Goal: Task Accomplishment & Management: Manage account settings

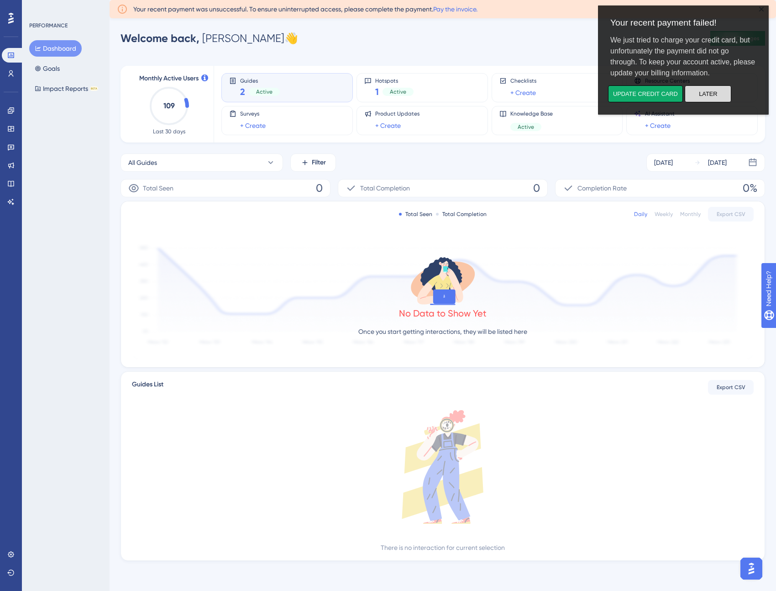
click at [703, 95] on button "Later" at bounding box center [708, 93] width 47 height 17
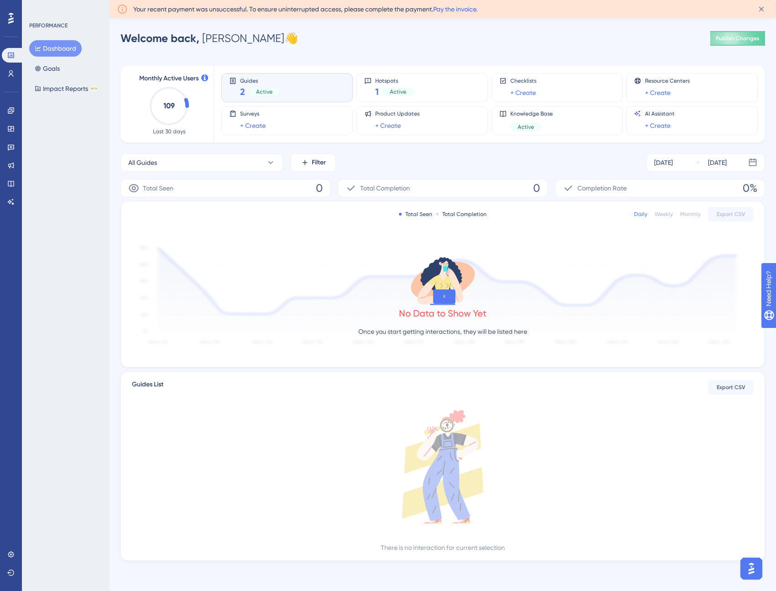
click at [466, 6] on link "Pay the invoice." at bounding box center [455, 8] width 44 height 7
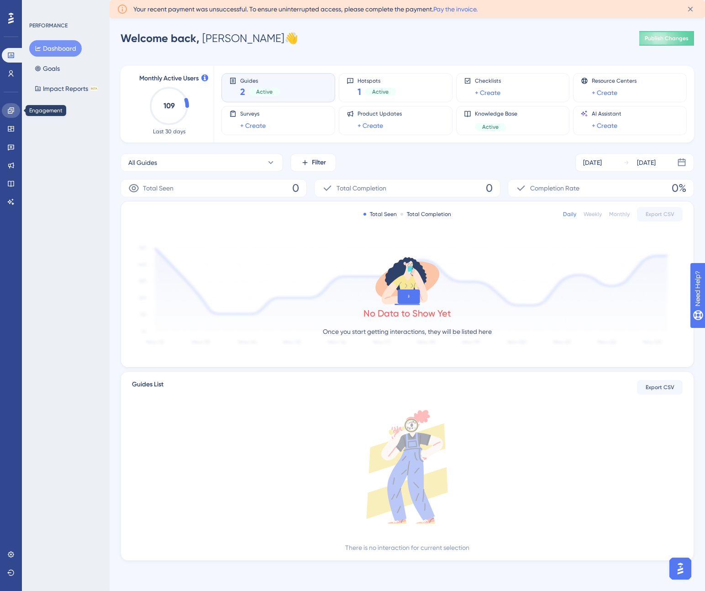
click at [9, 107] on icon at bounding box center [10, 110] width 7 height 7
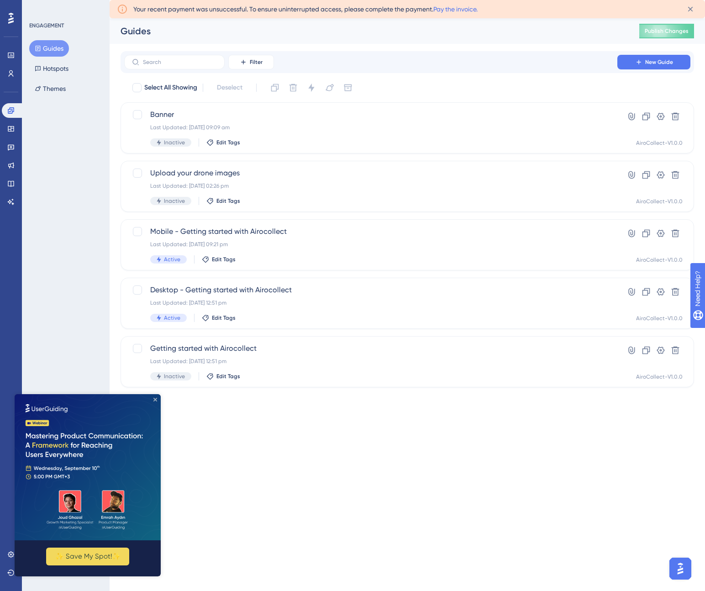
click at [155, 398] on icon "Close Preview" at bounding box center [155, 400] width 4 height 4
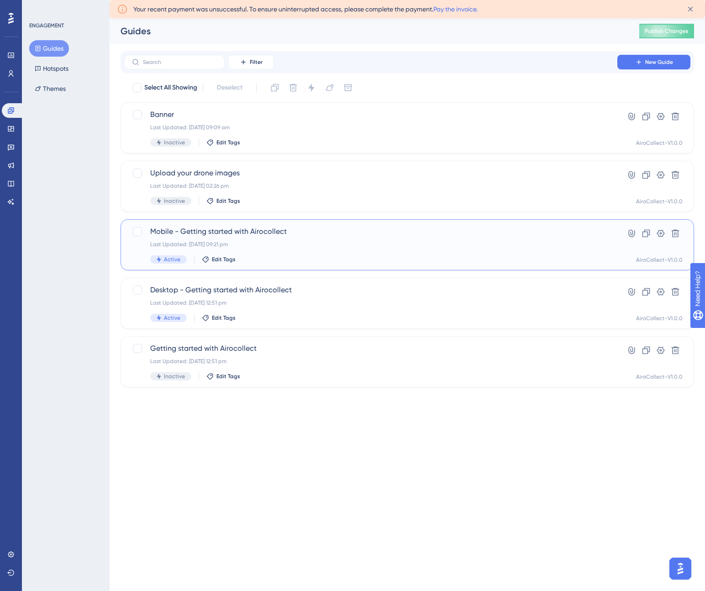
click at [217, 232] on span "Mobile - Getting started with Airocollect" at bounding box center [370, 231] width 441 height 11
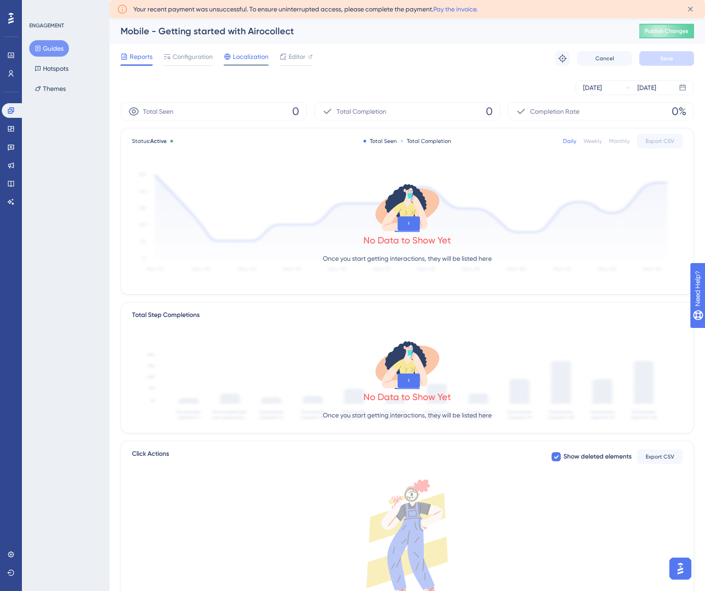
click at [238, 58] on span "Localization" at bounding box center [251, 56] width 36 height 11
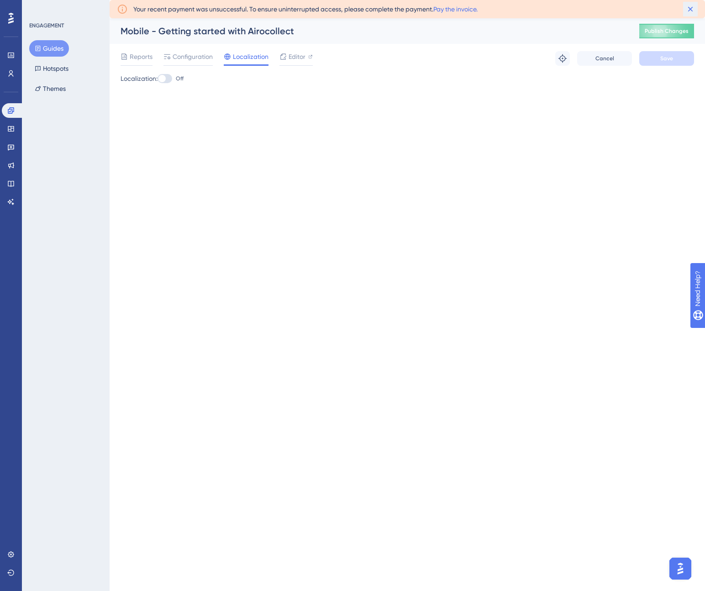
click at [688, 5] on icon at bounding box center [690, 9] width 9 height 9
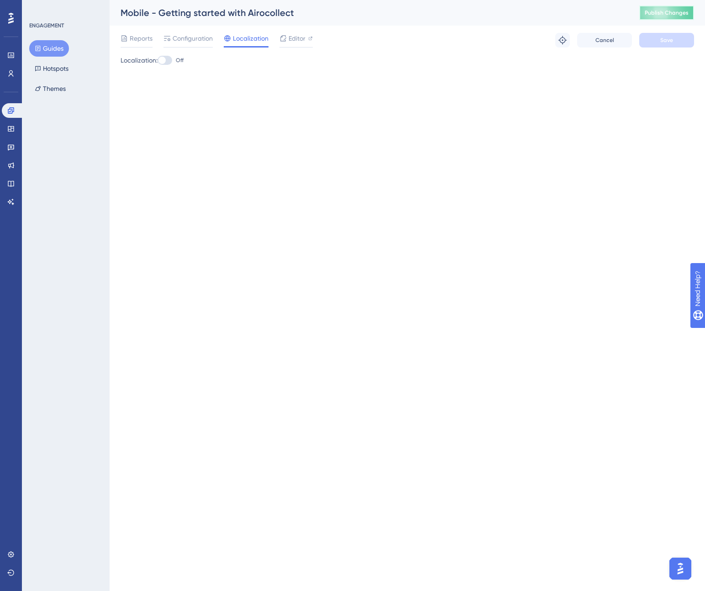
click at [666, 9] on span "Publish Changes" at bounding box center [667, 12] width 44 height 7
click at [166, 62] on div at bounding box center [161, 60] width 7 height 7
click at [158, 61] on input "Off" at bounding box center [157, 60] width 0 height 0
checkbox input "true"
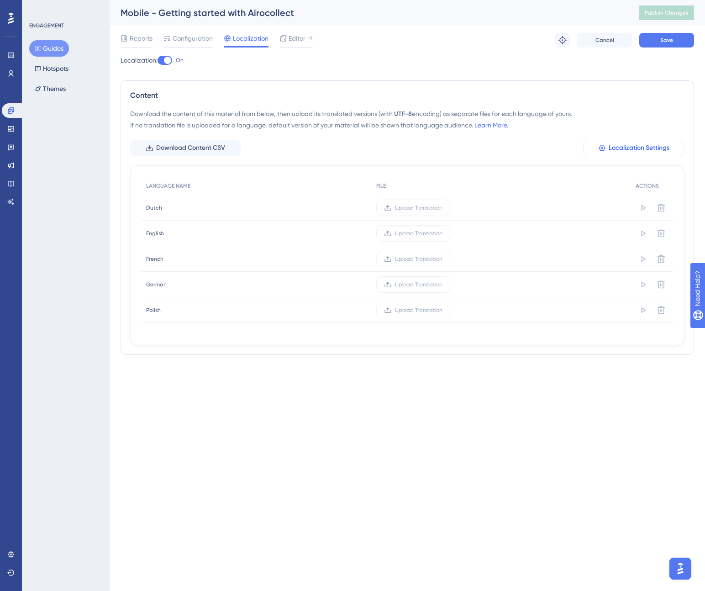
click at [617, 146] on span "Localization Settings" at bounding box center [639, 147] width 61 height 11
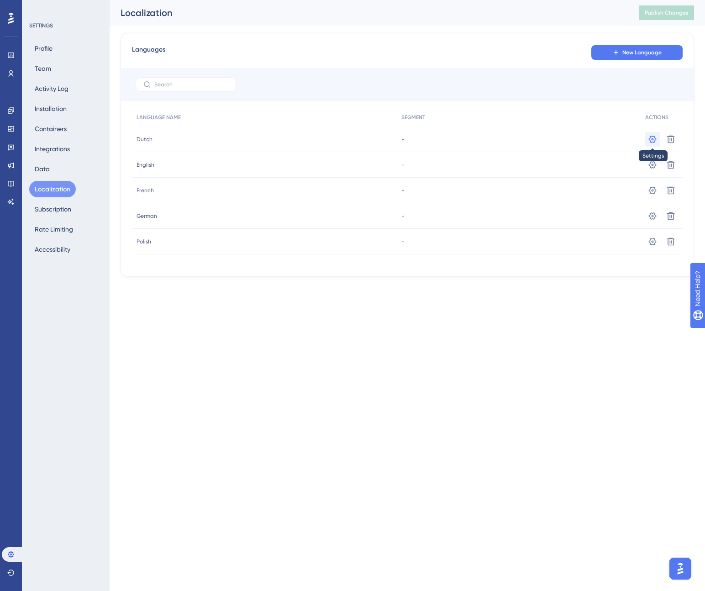
click at [653, 138] on icon at bounding box center [653, 138] width 8 height 7
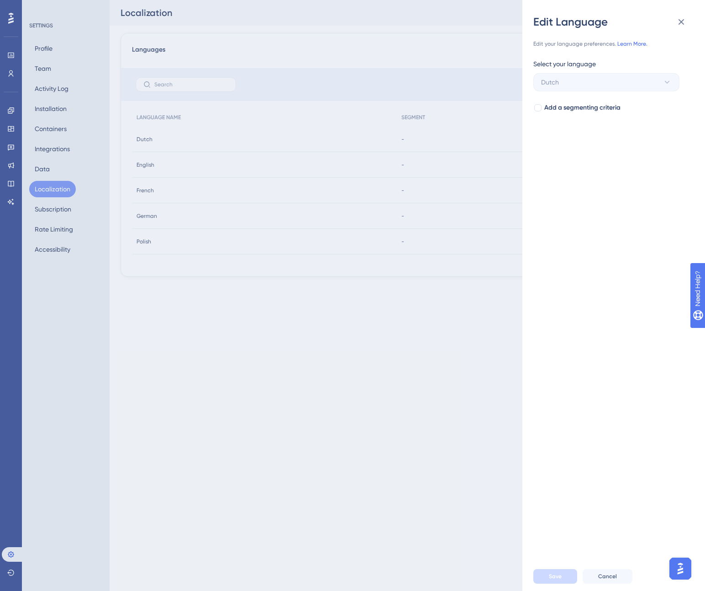
click at [633, 45] on link "Learn More." at bounding box center [632, 44] width 30 height 6
